Goal: Information Seeking & Learning: Learn about a topic

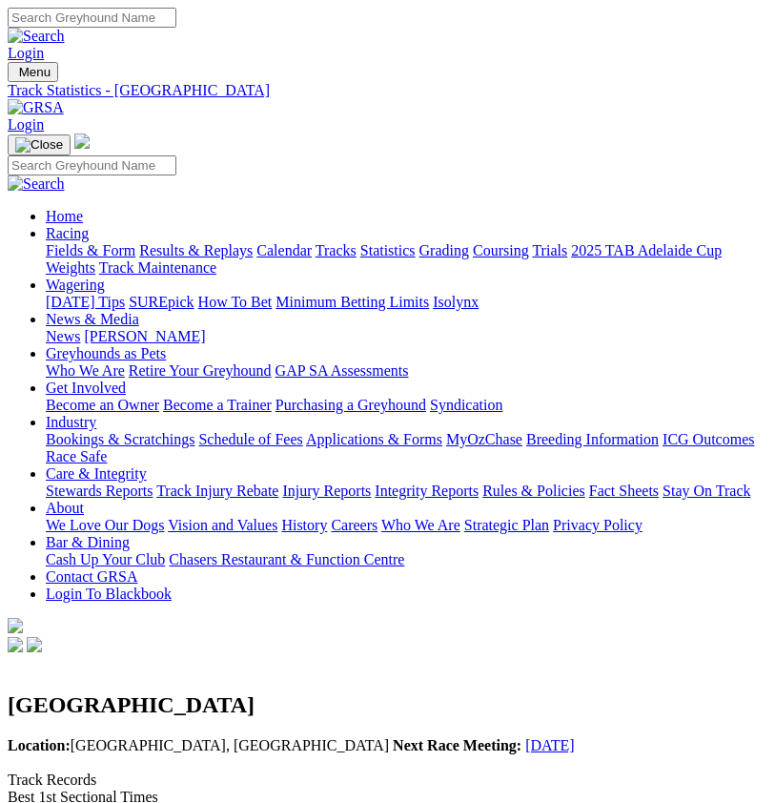
scroll to position [208, 0]
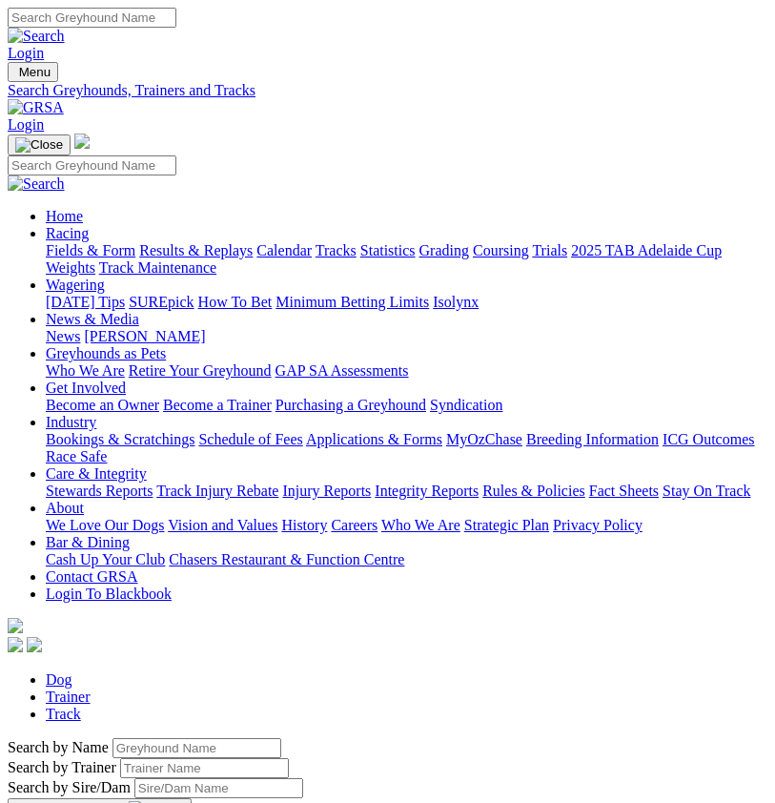
select select "angle-park"
click at [15, 76] on img "Toggle navigation" at bounding box center [15, 76] width 0 height 0
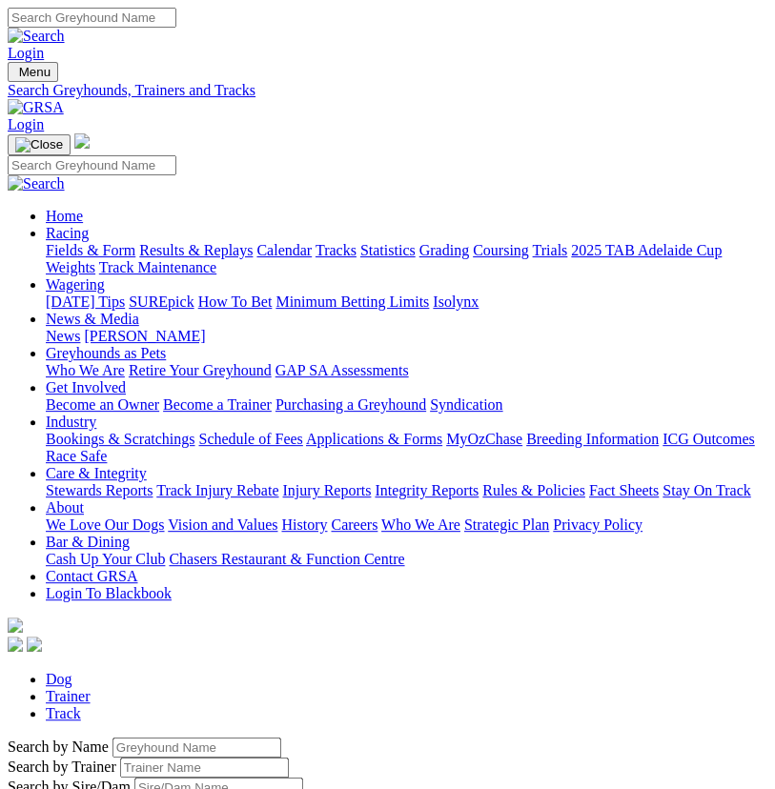
click at [156, 258] on link "Results & Replays" at bounding box center [195, 250] width 113 height 16
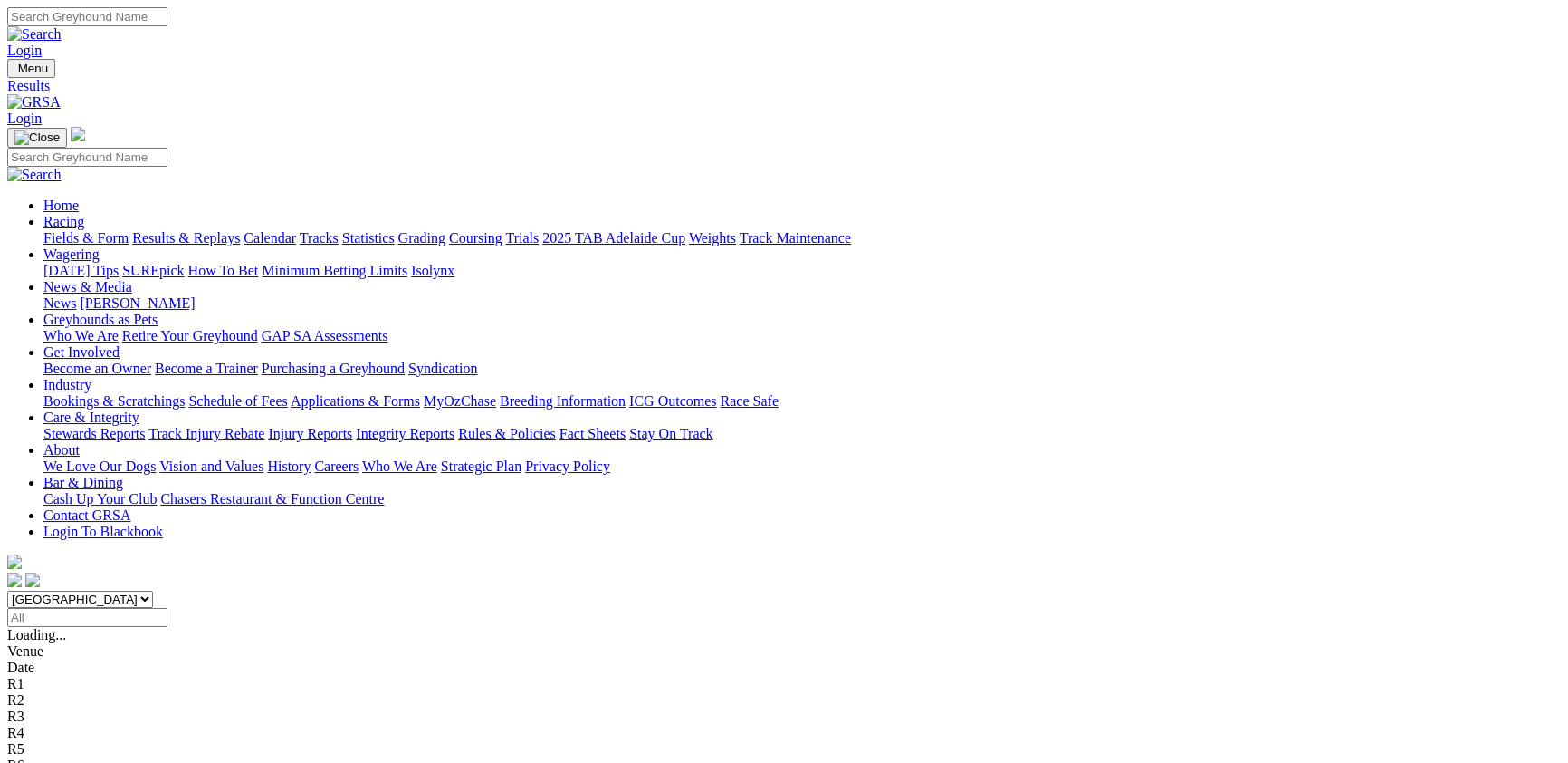
click at [128, 230] on link "Fields & Form" at bounding box center [86, 238] width 85 height 15
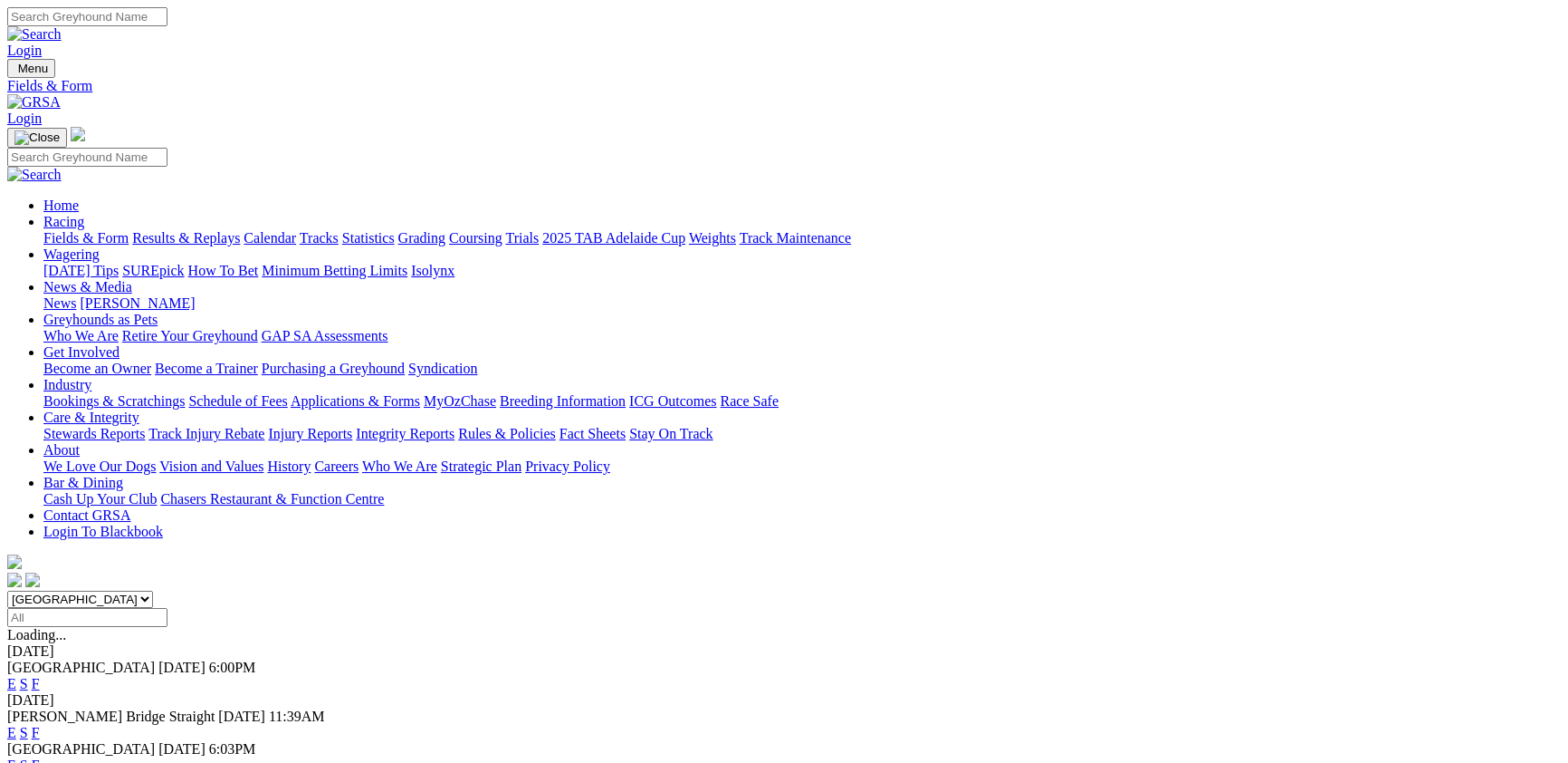
click at [490, 591] on div "[GEOGRAPHIC_DATA] [GEOGRAPHIC_DATA] [GEOGRAPHIC_DATA] [GEOGRAPHIC_DATA] [GEOGRA…" at bounding box center [784, 713] width 1554 height 244
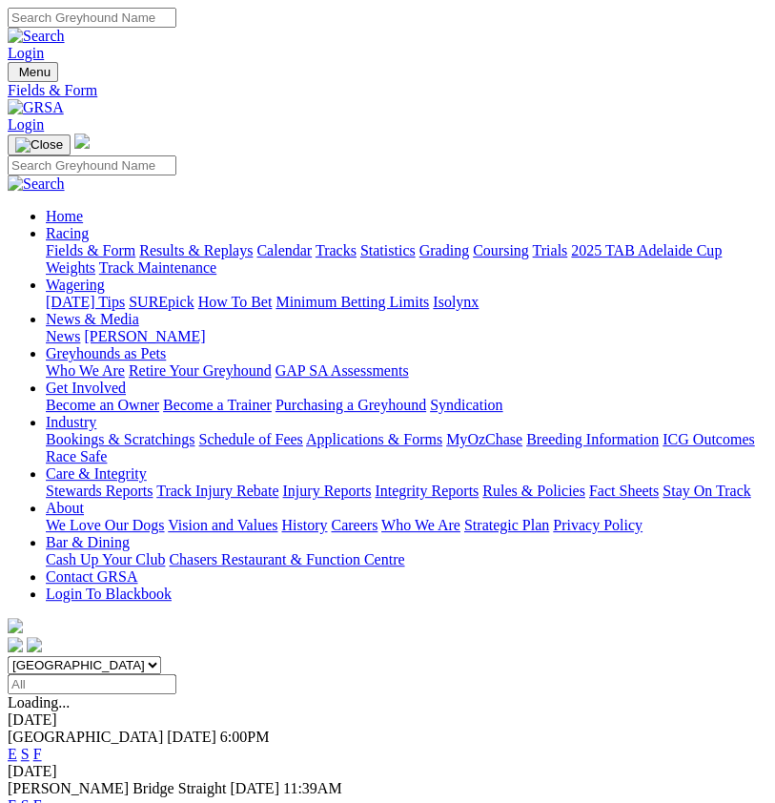
click at [8, 656] on select "[GEOGRAPHIC_DATA] [GEOGRAPHIC_DATA] [GEOGRAPHIC_DATA] [GEOGRAPHIC_DATA] [GEOGRA…" at bounding box center [84, 665] width 153 height 18
click at [8, 656] on select "South Australia New South Wales Northern Territory Queensland Tasmania Victoria…" at bounding box center [84, 665] width 153 height 18
select select "VIC"
click at [8, 656] on select "South Australia New South Wales Northern Territory Queensland Tasmania Victoria…" at bounding box center [84, 665] width 153 height 18
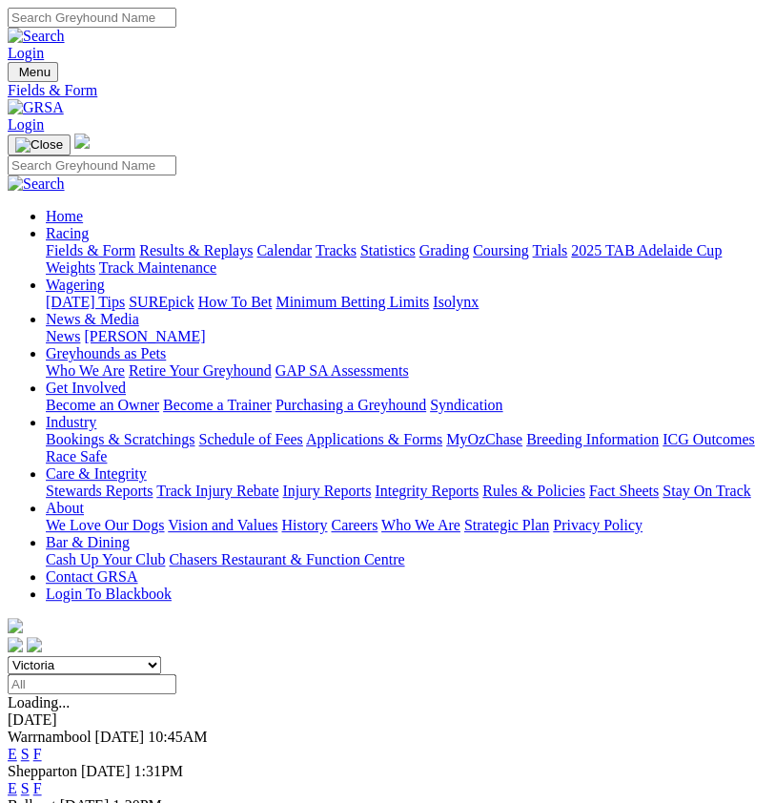
click at [42, 746] on link "F" at bounding box center [37, 754] width 9 height 16
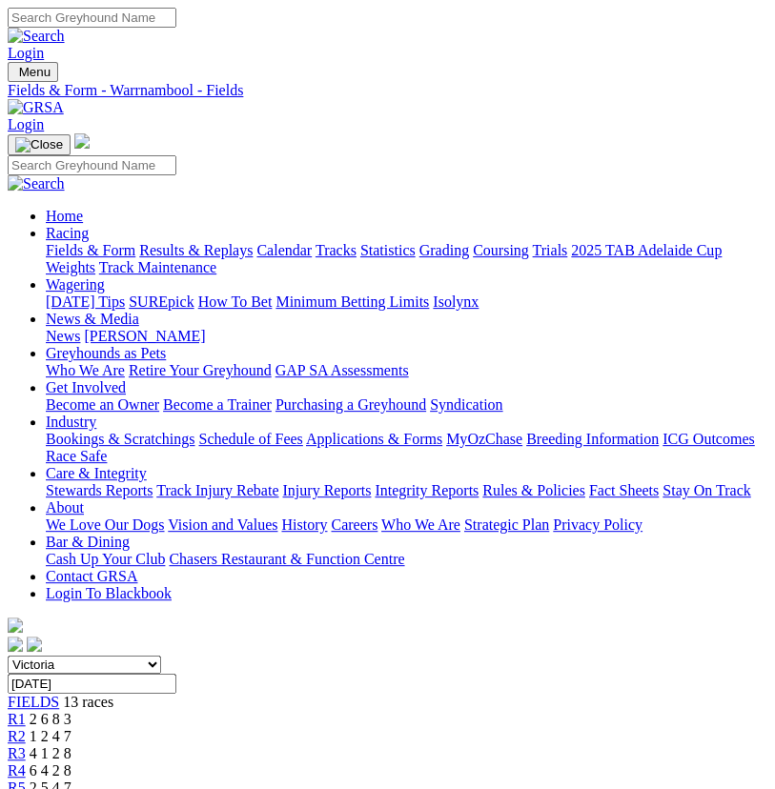
click at [26, 711] on span "R1" at bounding box center [17, 719] width 18 height 16
